Goal: Task Accomplishment & Management: Complete application form

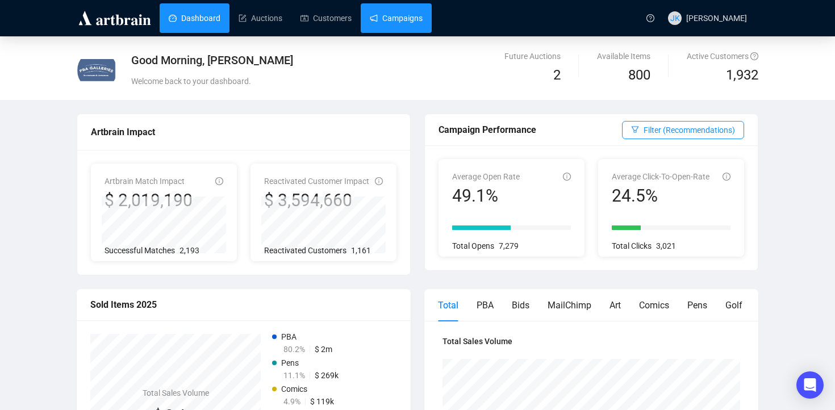
click at [411, 18] on link "Campaigns" at bounding box center [396, 18] width 53 height 30
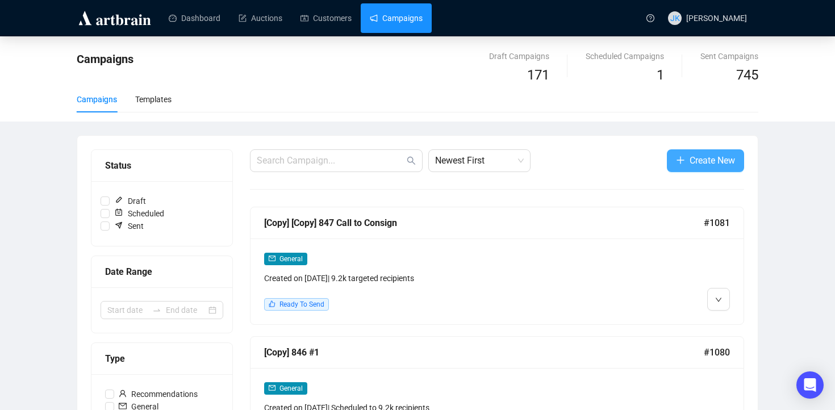
click at [706, 160] on span "Create New" at bounding box center [712, 160] width 45 height 14
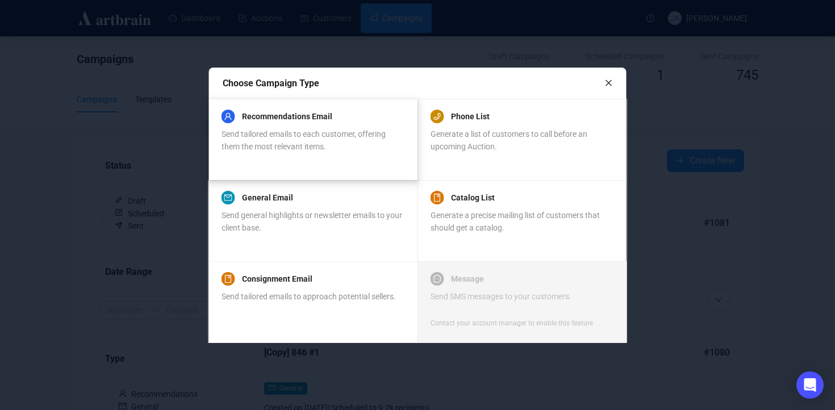
click at [294, 156] on div "Recommendations Email Send tailored emails to each customer, offering them the …" at bounding box center [313, 139] width 182 height 55
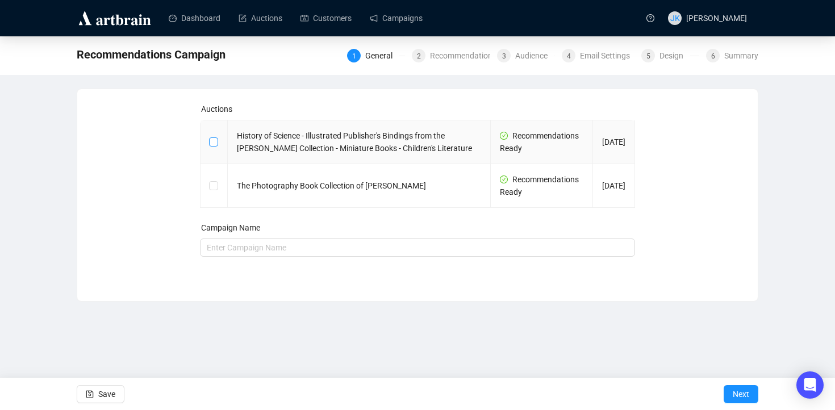
click at [214, 145] on input "checkbox" at bounding box center [213, 141] width 8 height 8
checkbox input "true"
type input "History of Science - Illustrated Publisher's Bindings from the [PERSON_NAME] Co…"
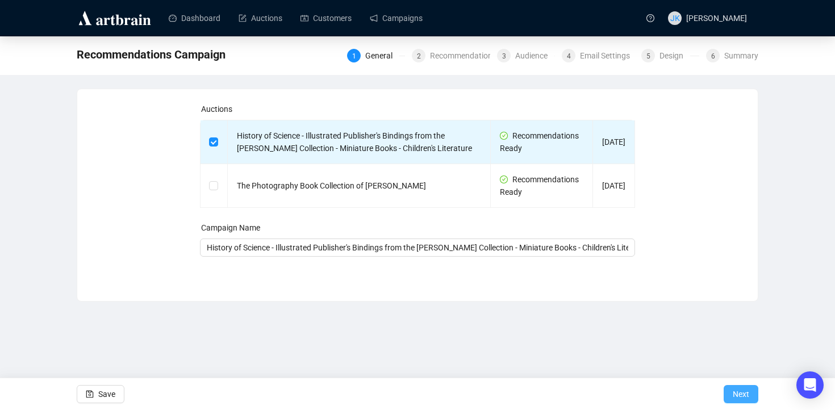
click at [742, 391] on span "Next" at bounding box center [741, 394] width 16 height 32
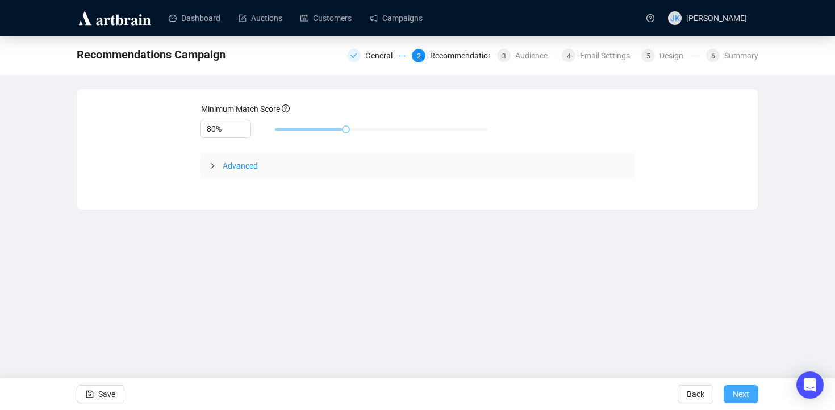
click at [742, 391] on span "Next" at bounding box center [741, 394] width 16 height 32
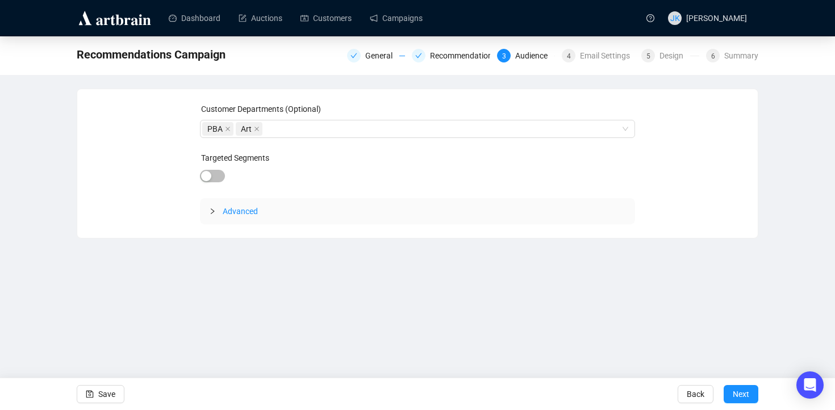
click at [742, 391] on span "Next" at bounding box center [741, 394] width 16 height 32
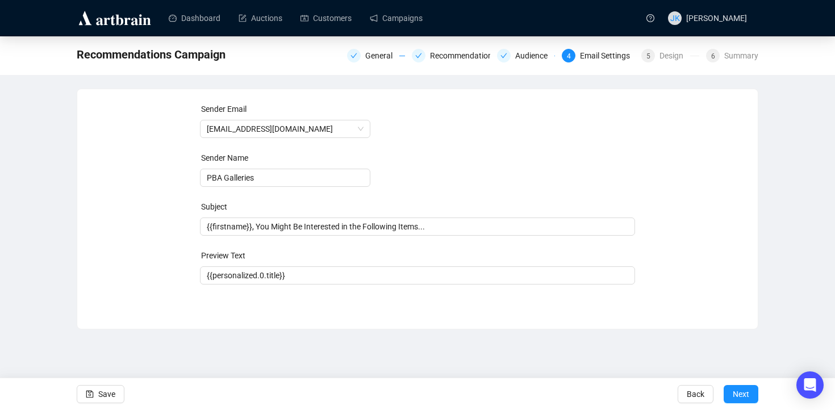
click at [742, 391] on span "Next" at bounding box center [741, 394] width 16 height 32
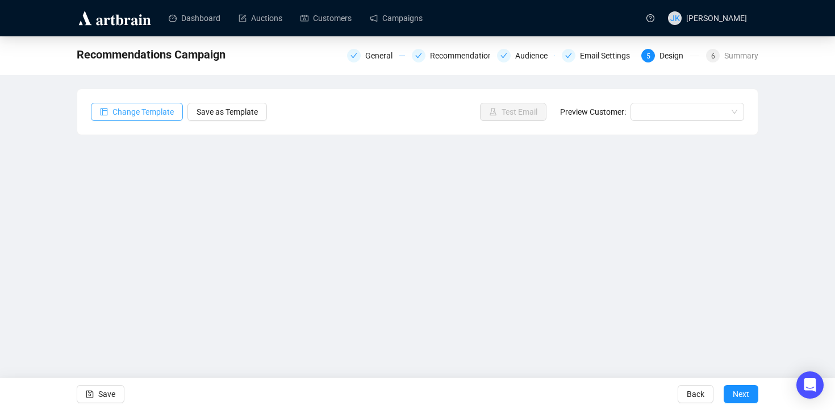
click at [157, 111] on span "Change Template" at bounding box center [142, 112] width 61 height 12
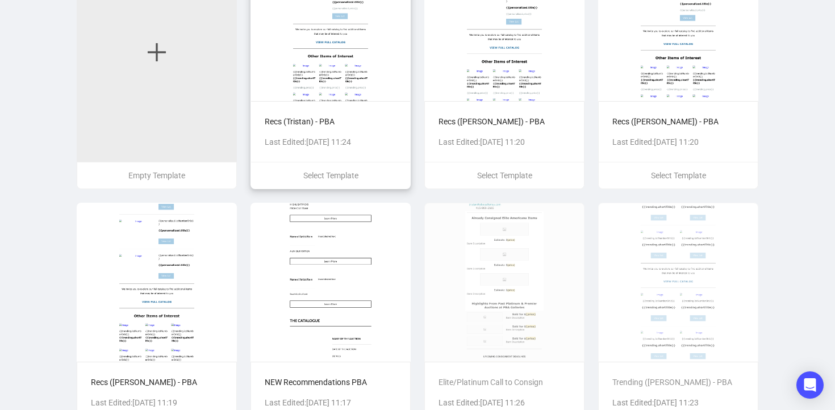
scroll to position [216, 0]
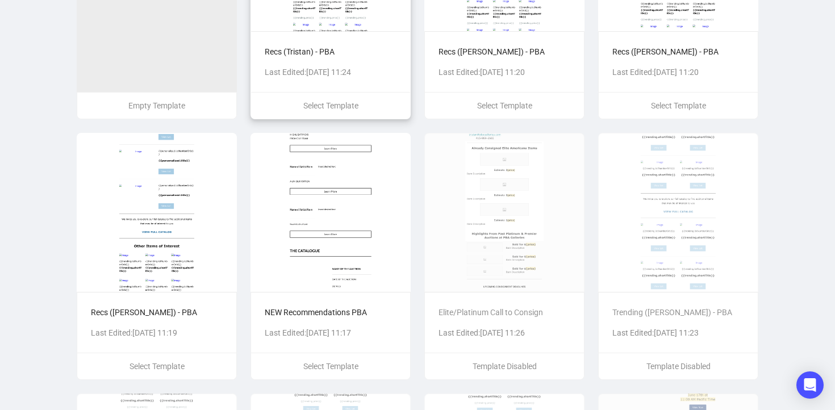
click at [345, 50] on p "Recs (Tristan) - PBA" at bounding box center [331, 51] width 132 height 12
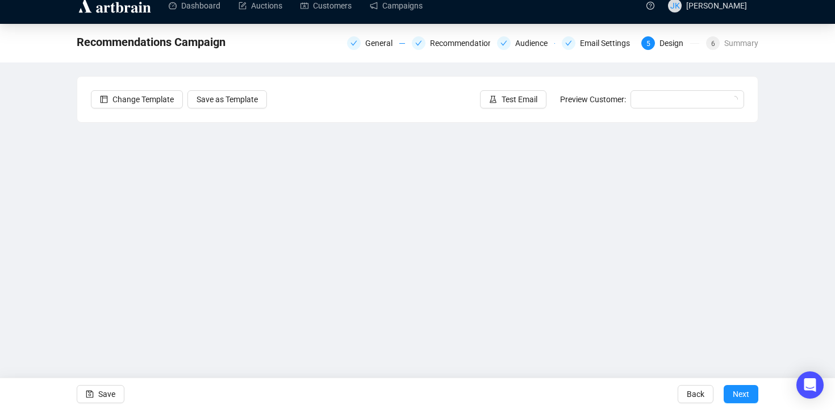
scroll to position [12, 0]
click at [112, 393] on span "Save" at bounding box center [106, 394] width 17 height 32
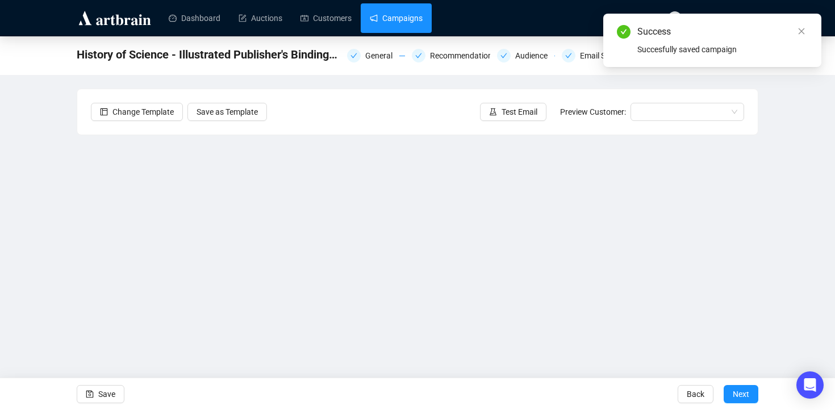
click at [404, 9] on link "Campaigns" at bounding box center [396, 18] width 53 height 30
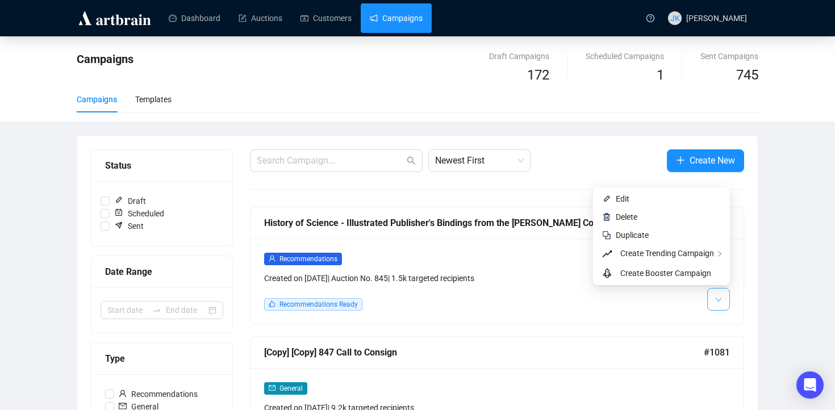
click at [719, 299] on icon "down" at bounding box center [719, 300] width 6 height 4
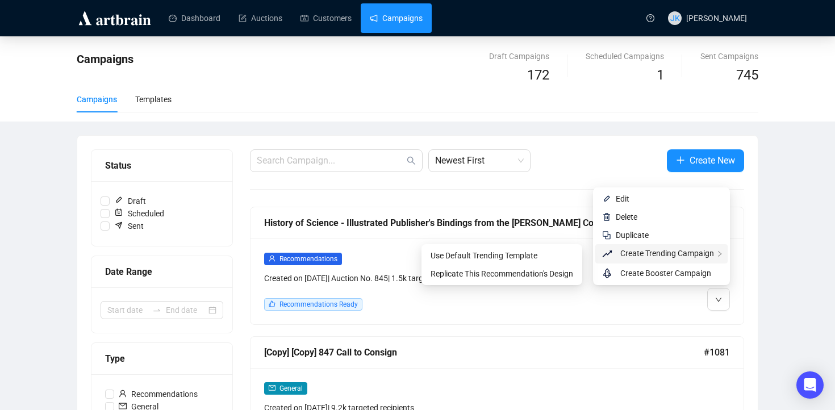
click at [683, 252] on span "Create Trending Campaign" at bounding box center [667, 253] width 94 height 9
click at [557, 253] on span "Use Default Trending Template" at bounding box center [502, 255] width 143 height 12
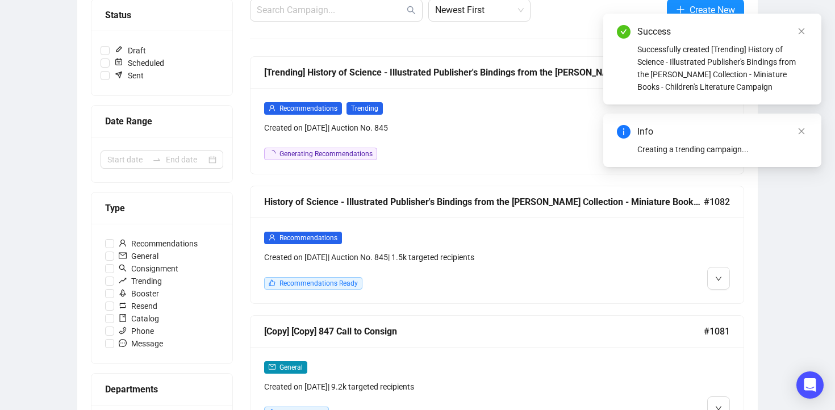
scroll to position [166, 0]
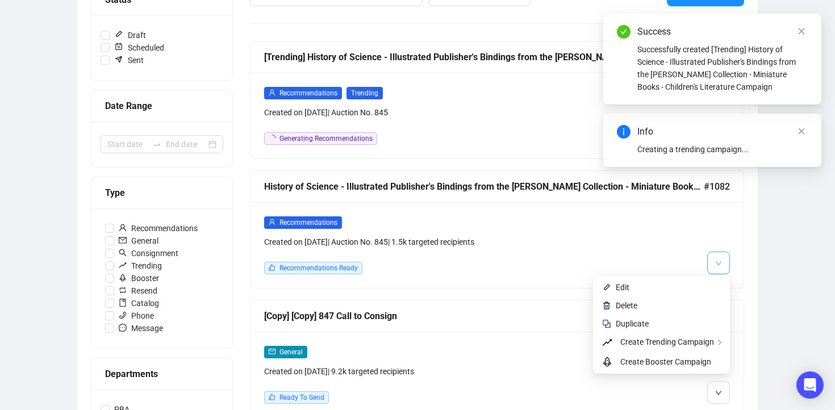
click at [717, 270] on button "button" at bounding box center [718, 263] width 23 height 23
click at [658, 294] on li "Edit" at bounding box center [661, 287] width 132 height 18
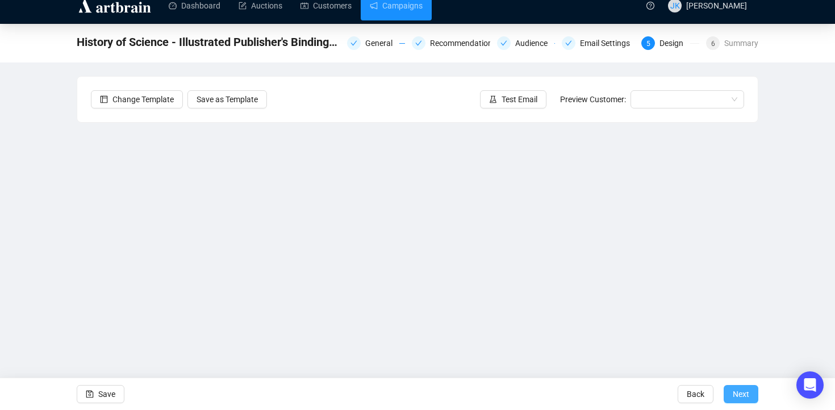
click at [729, 395] on button "Next" at bounding box center [741, 394] width 35 height 18
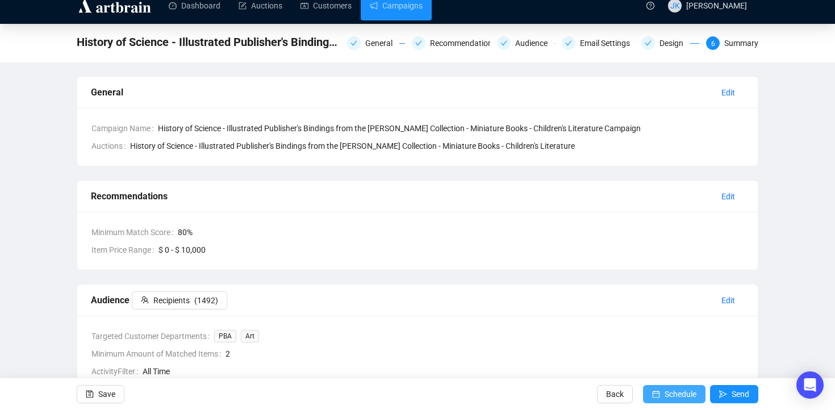
click at [679, 393] on span "Schedule" at bounding box center [681, 394] width 32 height 32
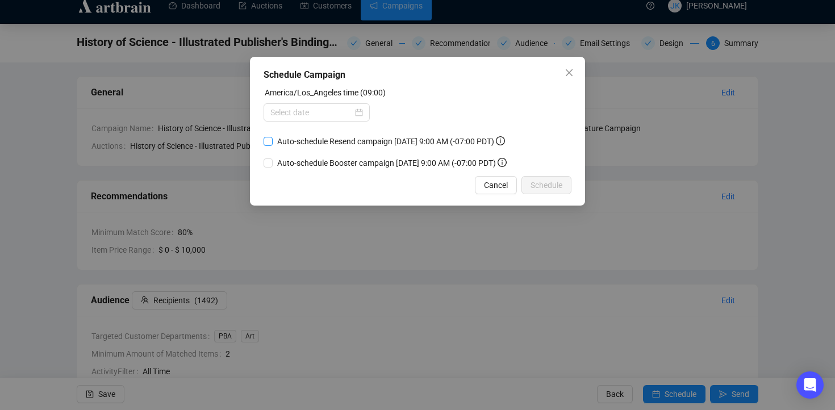
click at [292, 142] on span "Auto-schedule Resend campaign [DATE] 9:00 AM (-07:00 PDT)" at bounding box center [391, 141] width 237 height 12
click at [273, 142] on input "Auto-schedule Resend campaign [DATE] 9:00 AM (-07:00 PDT)" at bounding box center [268, 141] width 9 height 9
checkbox input "true"
click at [352, 112] on div at bounding box center [316, 112] width 93 height 12
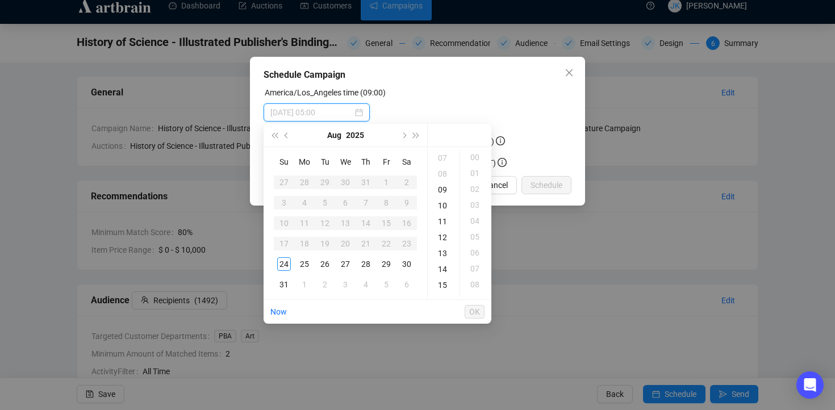
scroll to position [112, 0]
click at [438, 190] on div "09" at bounding box center [443, 188] width 27 height 16
type input "[DATE] 09:31"
click at [446, 91] on div "America/Los_Angeles time (09:00)" at bounding box center [418, 94] width 308 height 17
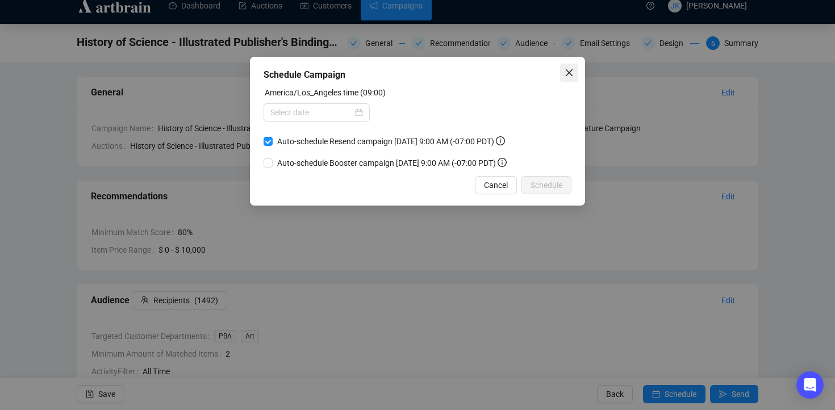
click at [570, 72] on icon "close" at bounding box center [569, 72] width 7 height 7
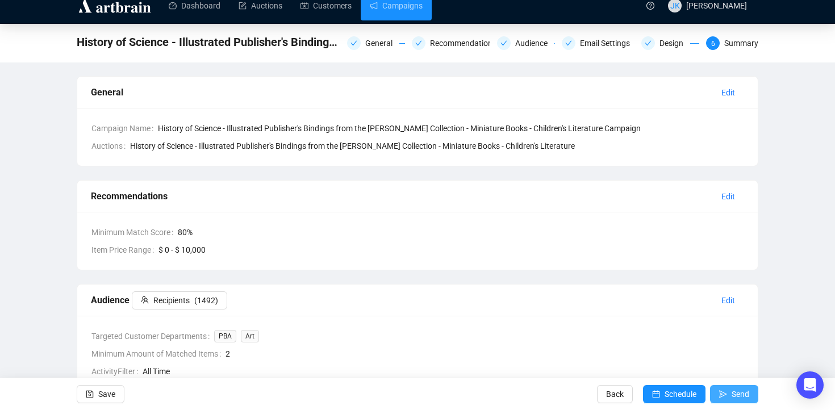
click at [733, 391] on span "Send" at bounding box center [741, 394] width 18 height 32
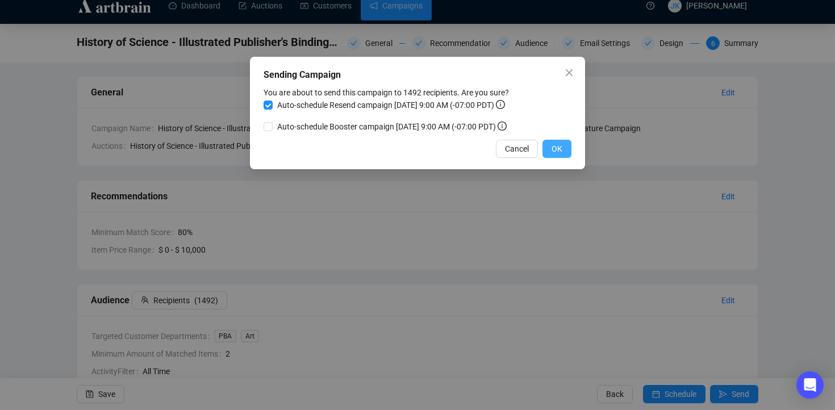
click at [561, 141] on button "OK" at bounding box center [556, 149] width 29 height 18
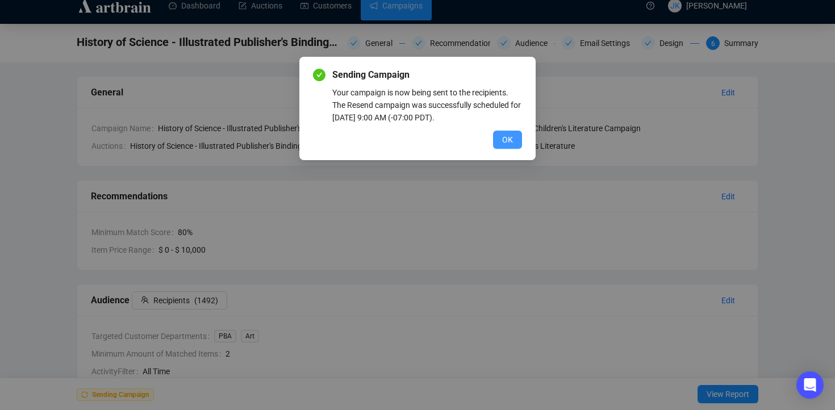
click at [507, 133] on button "OK" at bounding box center [507, 140] width 29 height 18
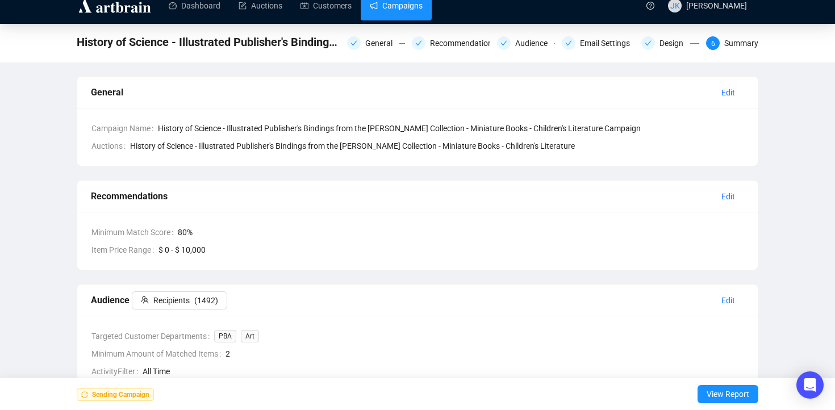
click at [386, 10] on link "Campaigns" at bounding box center [396, 6] width 53 height 30
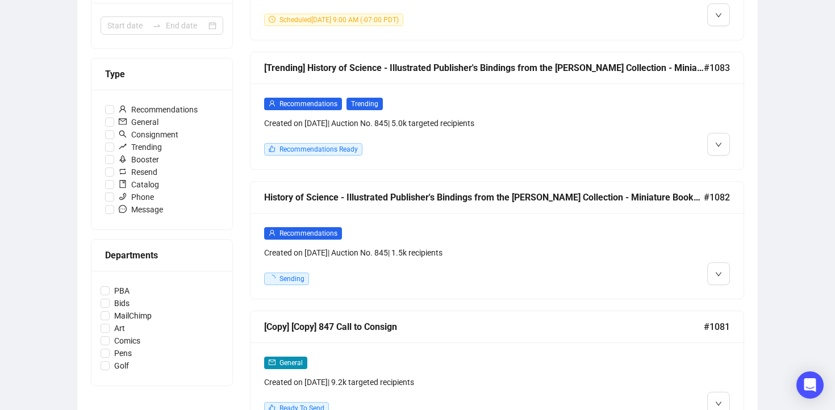
scroll to position [284, 0]
click at [723, 144] on button "button" at bounding box center [718, 144] width 23 height 23
click at [722, 165] on img at bounding box center [720, 169] width 9 height 9
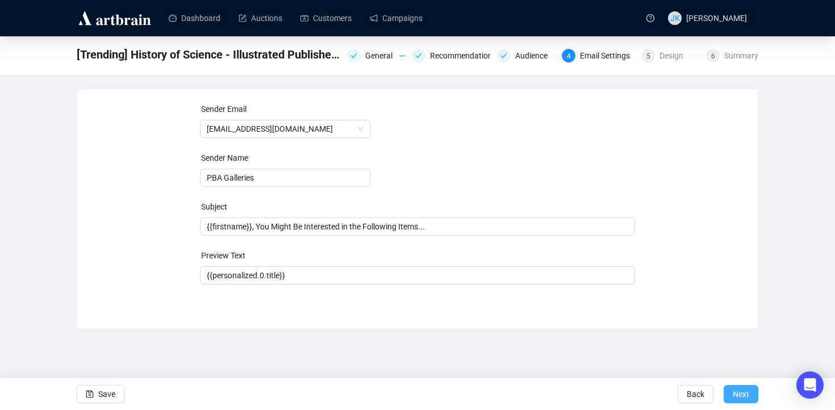
click at [746, 393] on span "Next" at bounding box center [741, 394] width 16 height 32
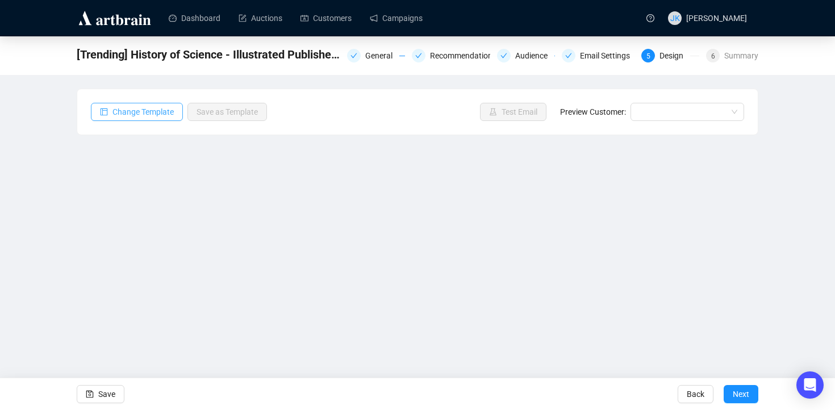
click at [160, 108] on span "Change Template" at bounding box center [142, 112] width 61 height 12
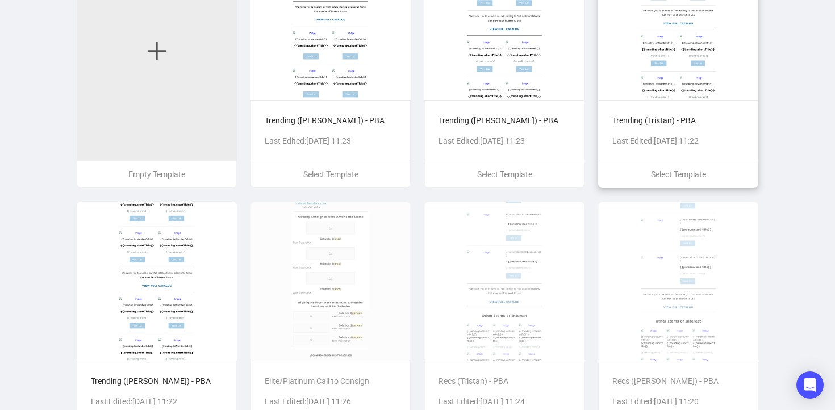
click at [649, 81] on img at bounding box center [678, 20] width 160 height 159
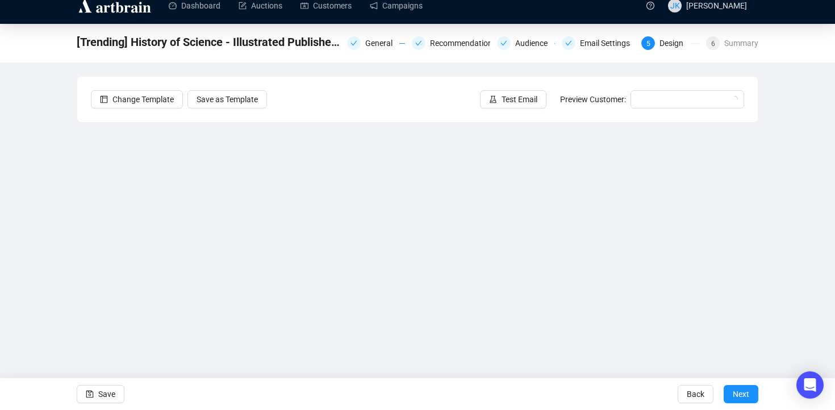
scroll to position [12, 0]
click at [108, 396] on span "Save" at bounding box center [106, 394] width 17 height 32
click at [748, 396] on span "Next" at bounding box center [741, 394] width 16 height 32
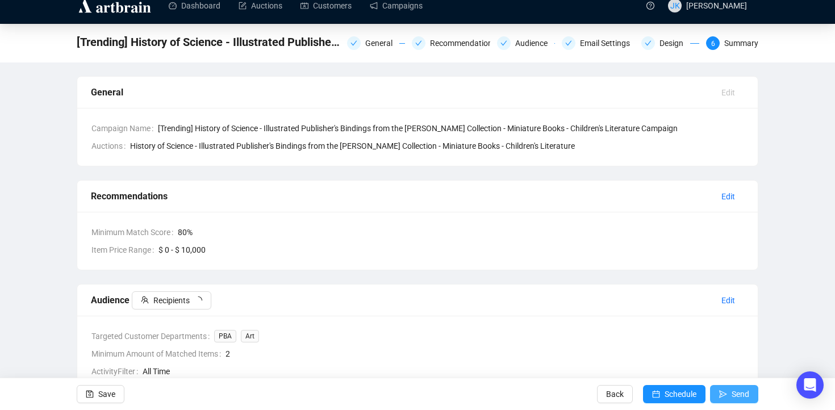
click at [722, 389] on span "submit" at bounding box center [723, 394] width 8 height 32
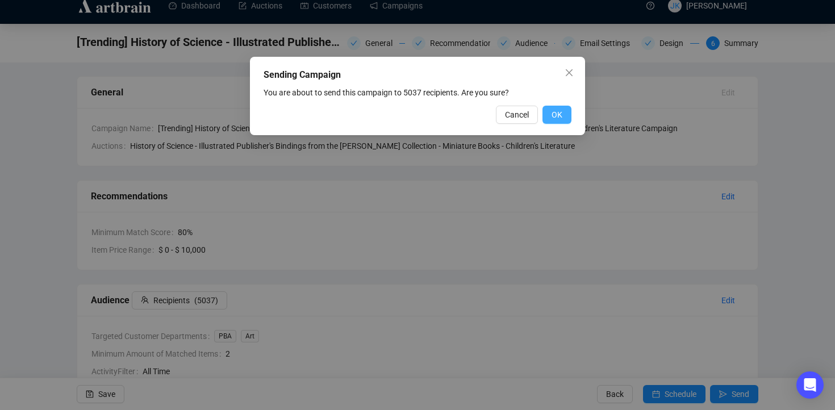
click at [555, 110] on span "OK" at bounding box center [557, 114] width 11 height 12
